Goal: Information Seeking & Learning: Find specific fact

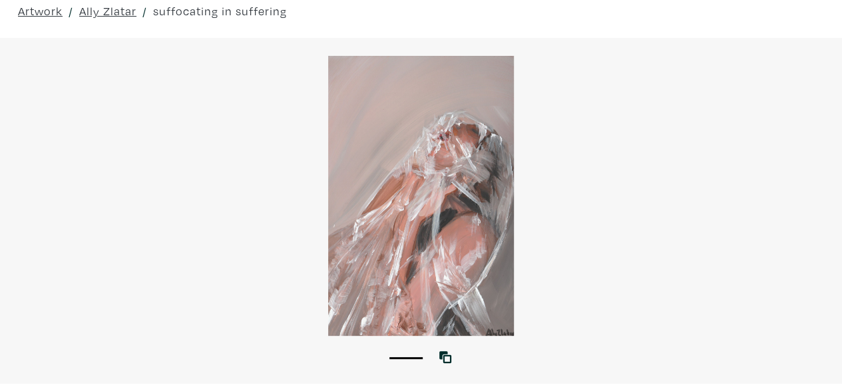
scroll to position [58, 0]
drag, startPoint x: 362, startPoint y: 186, endPoint x: 663, endPoint y: 144, distance: 303.8
click at [663, 144] on div at bounding box center [421, 197] width 842 height 280
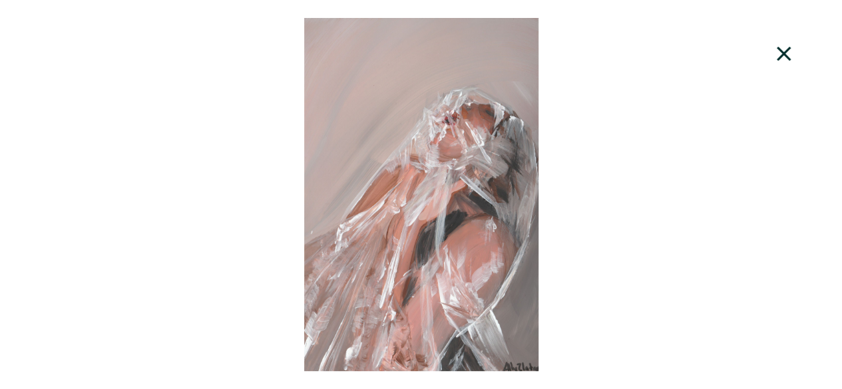
drag, startPoint x: 502, startPoint y: 184, endPoint x: 662, endPoint y: 25, distance: 226.0
click at [662, 25] on div at bounding box center [421, 195] width 842 height 354
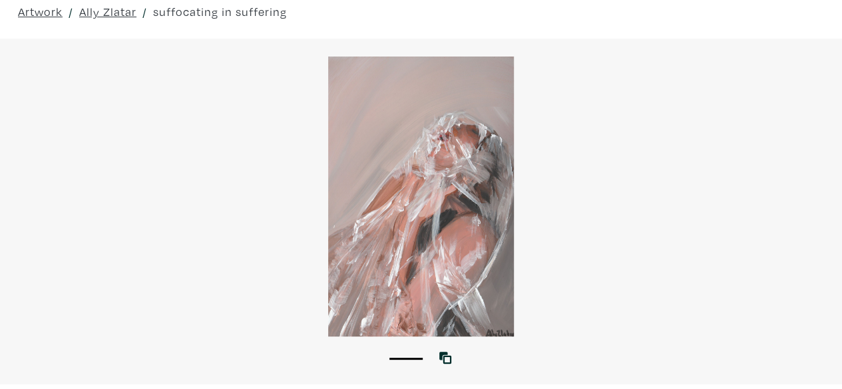
click at [464, 206] on div at bounding box center [421, 197] width 842 height 280
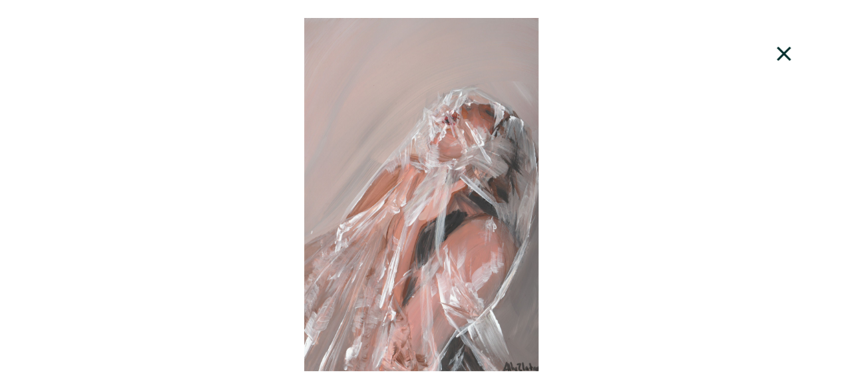
scroll to position [0, 0]
click at [778, 58] on icon at bounding box center [784, 54] width 14 height 14
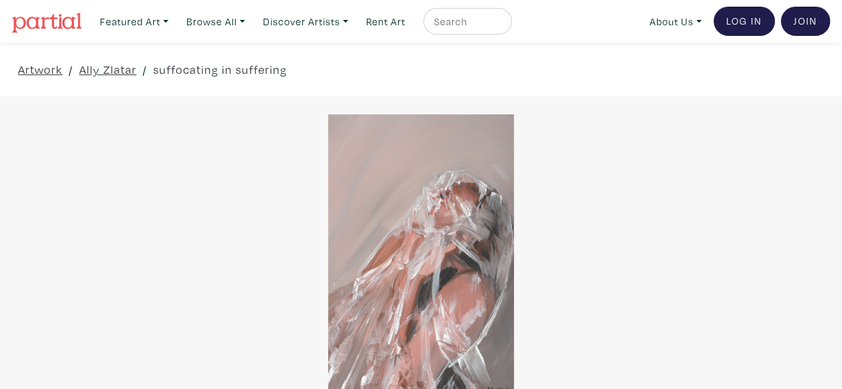
click at [450, 21] on input "text" at bounding box center [466, 21] width 67 height 17
paste input "Live and Die by the Scale"
type input "Live and Die by the Scale"
click at [502, 25] on button "submit" at bounding box center [502, 25] width 0 height 0
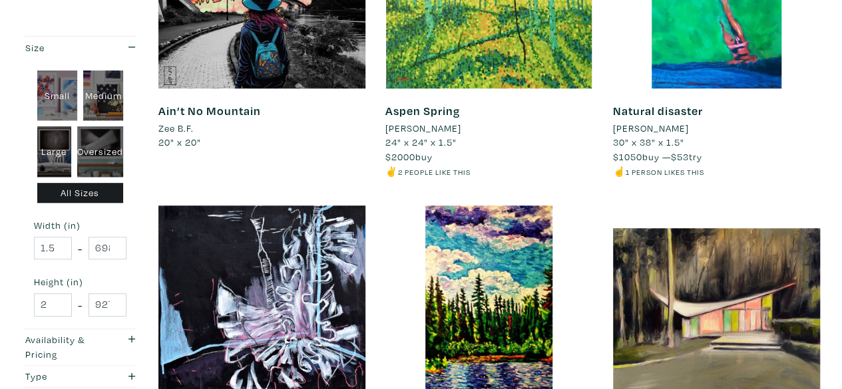
scroll to position [383, 0]
